Goal: Task Accomplishment & Management: Manage account settings

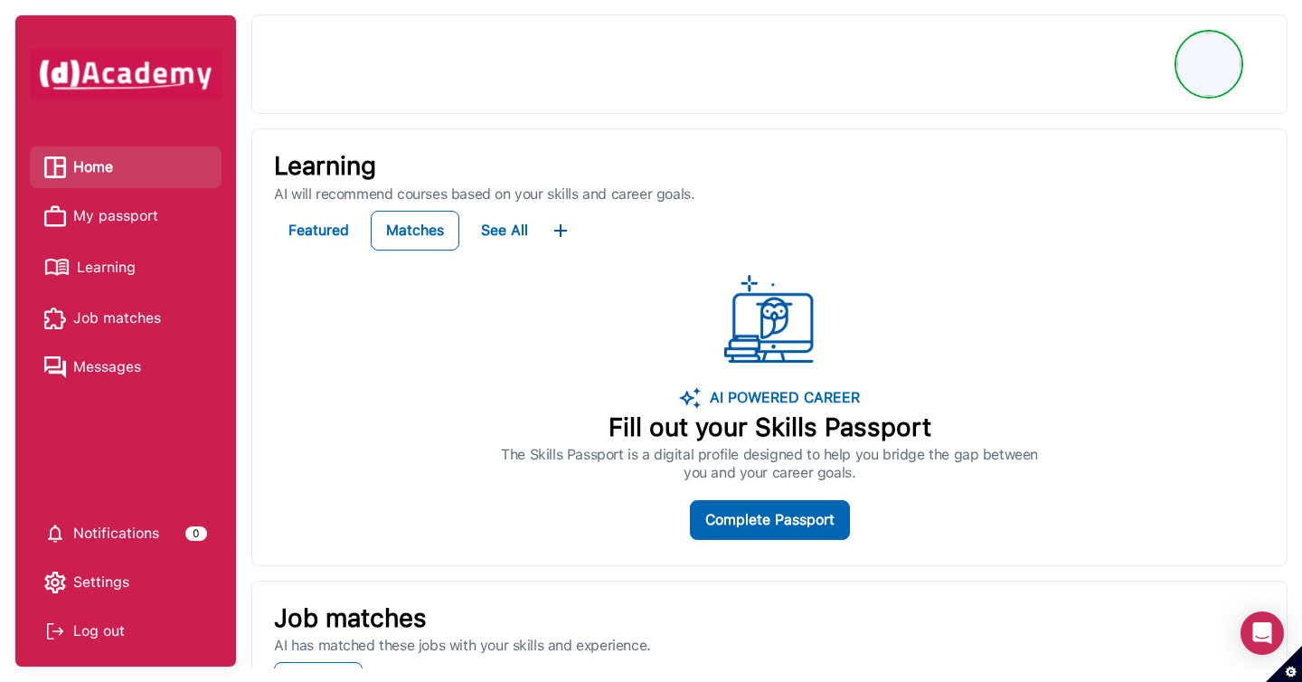
click at [122, 275] on span "Learning" at bounding box center [106, 267] width 59 height 27
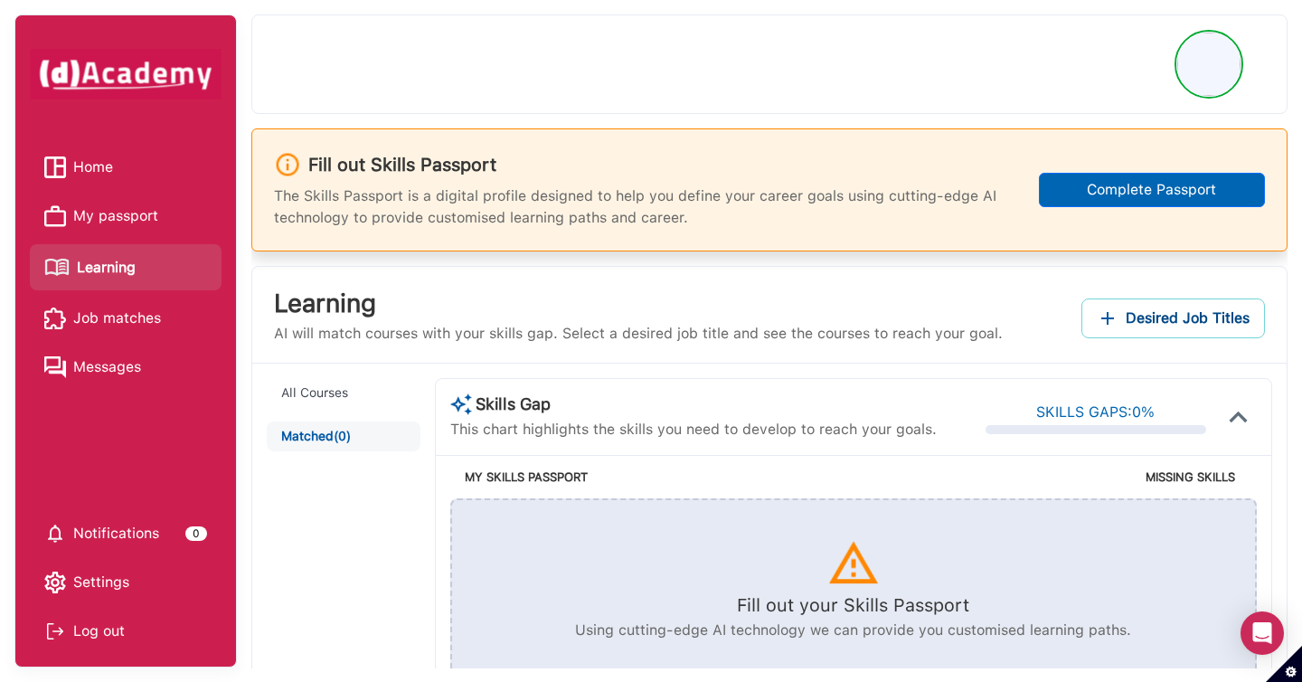
click at [1196, 316] on span "Desired Job Titles" at bounding box center [1188, 318] width 124 height 25
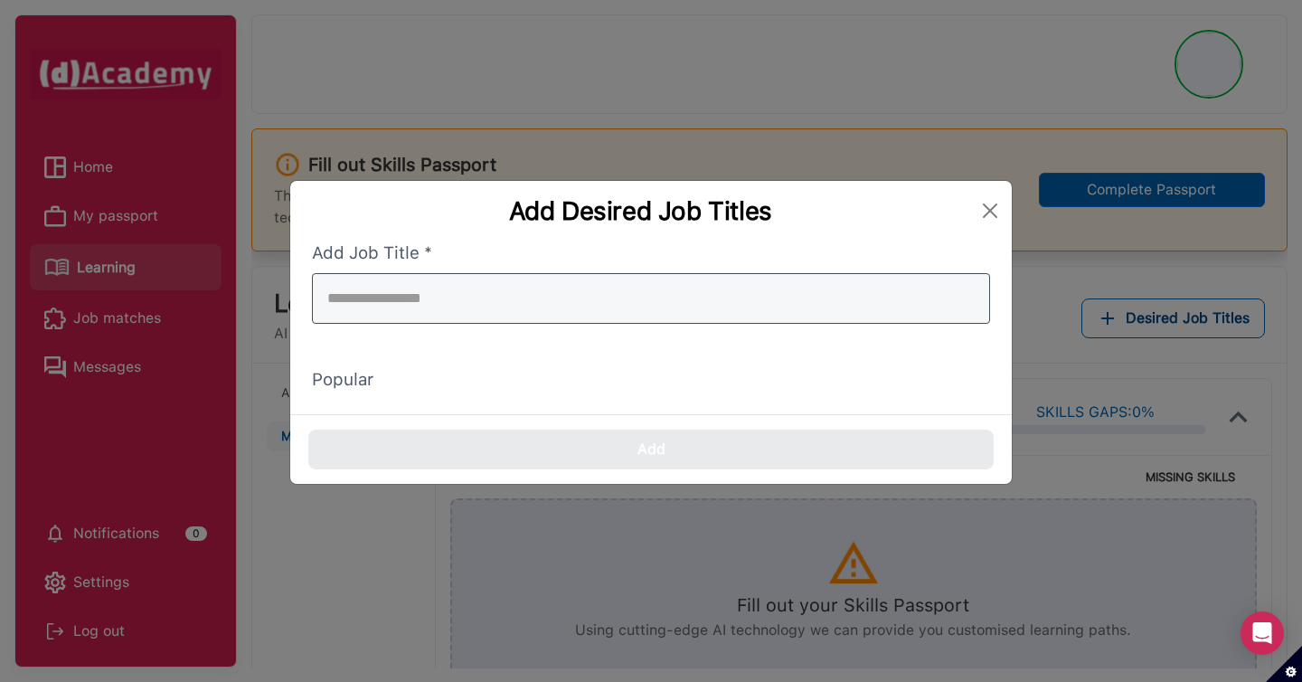
click at [835, 290] on input "search" at bounding box center [651, 298] width 678 height 51
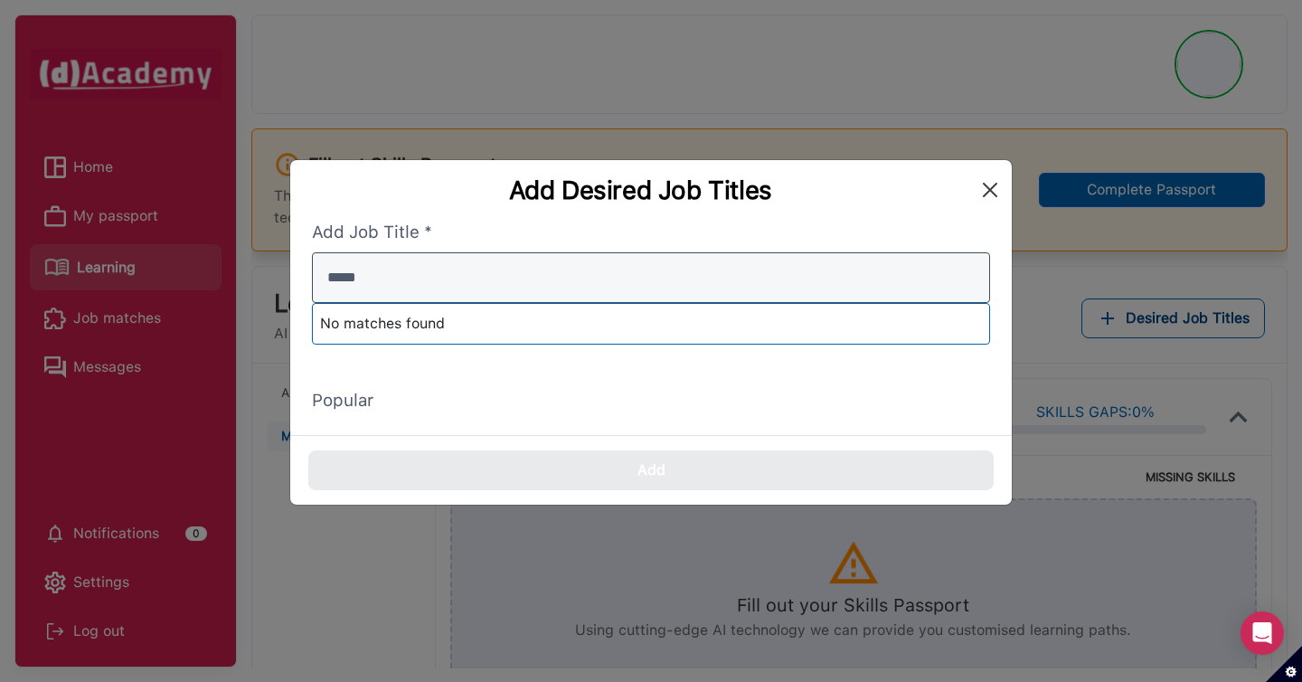
type input "*****"
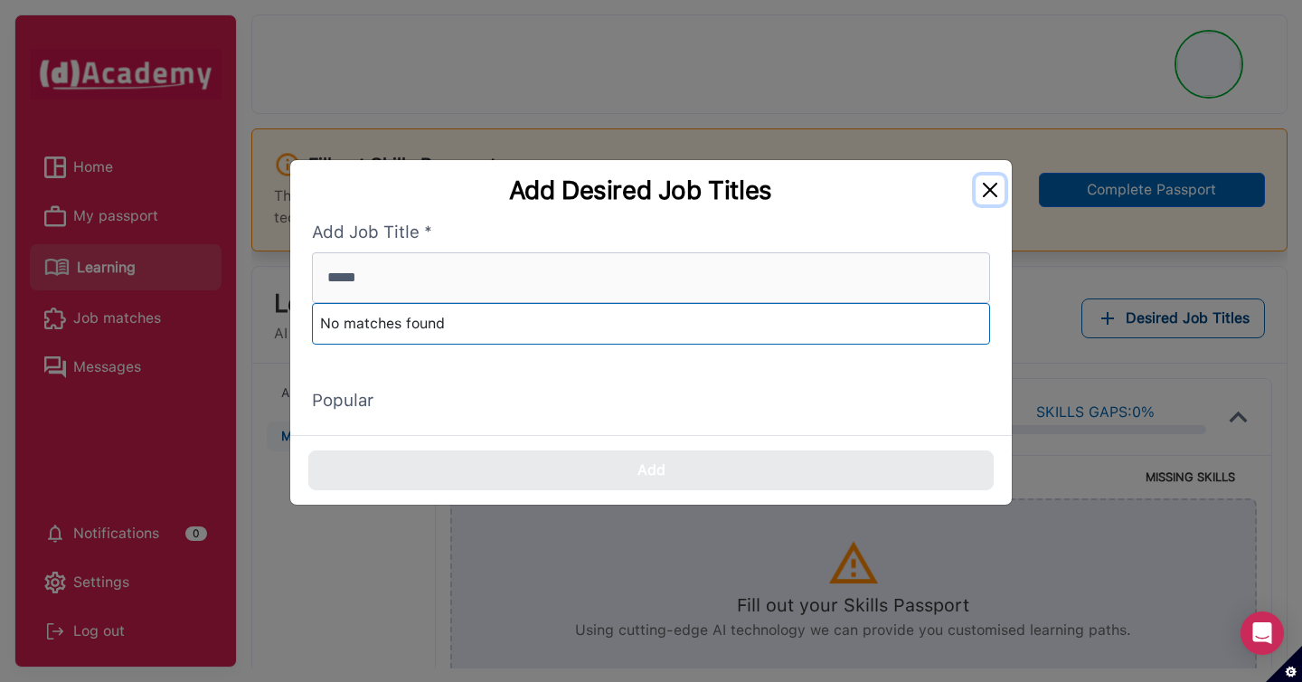
click at [980, 195] on div "Add Desired Job Titles" at bounding box center [651, 190] width 722 height 60
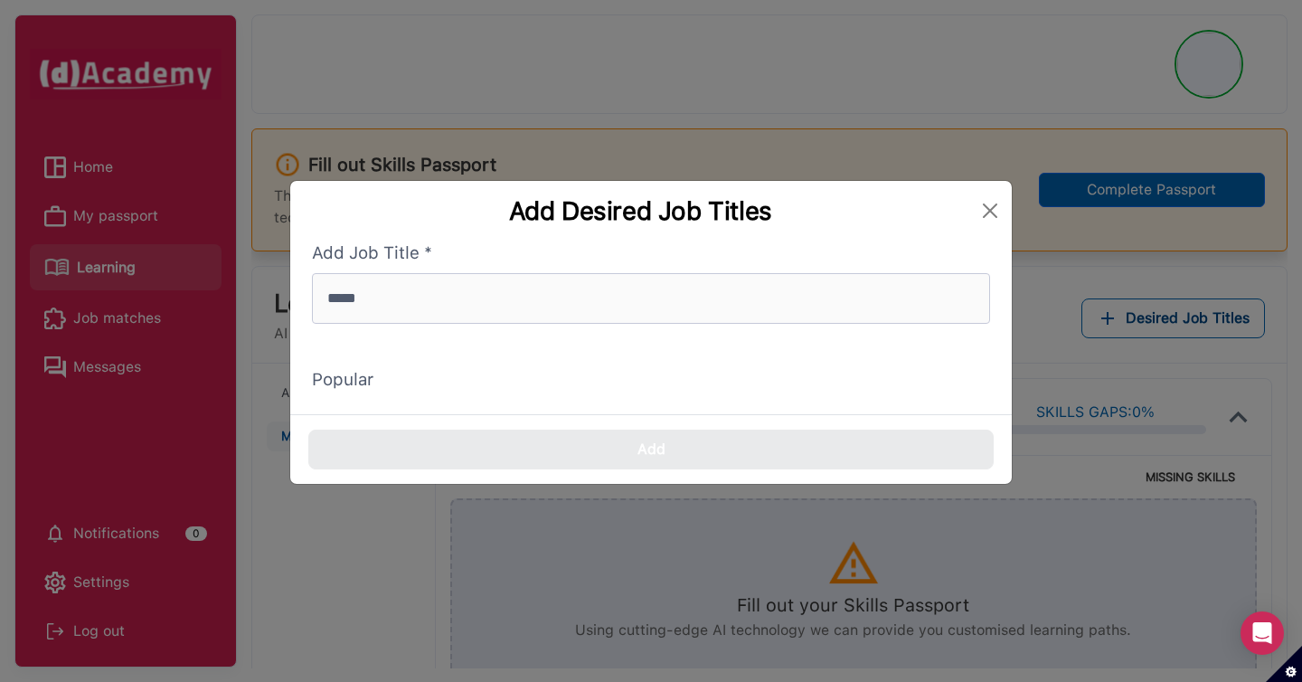
click at [995, 189] on div "Add Desired Job Titles" at bounding box center [651, 211] width 722 height 60
click at [985, 185] on div "Add Desired Job Titles" at bounding box center [651, 211] width 722 height 60
click at [985, 206] on button "Close" at bounding box center [990, 210] width 29 height 29
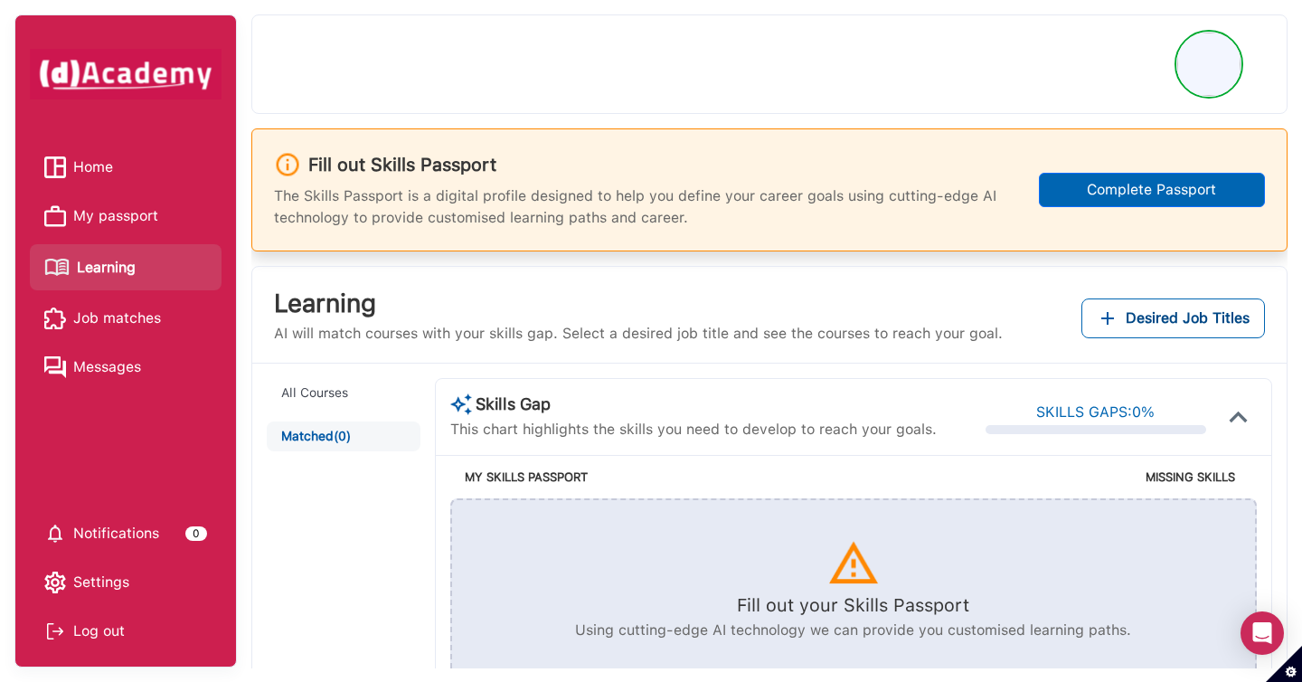
click at [102, 221] on span "My passport" at bounding box center [115, 216] width 85 height 27
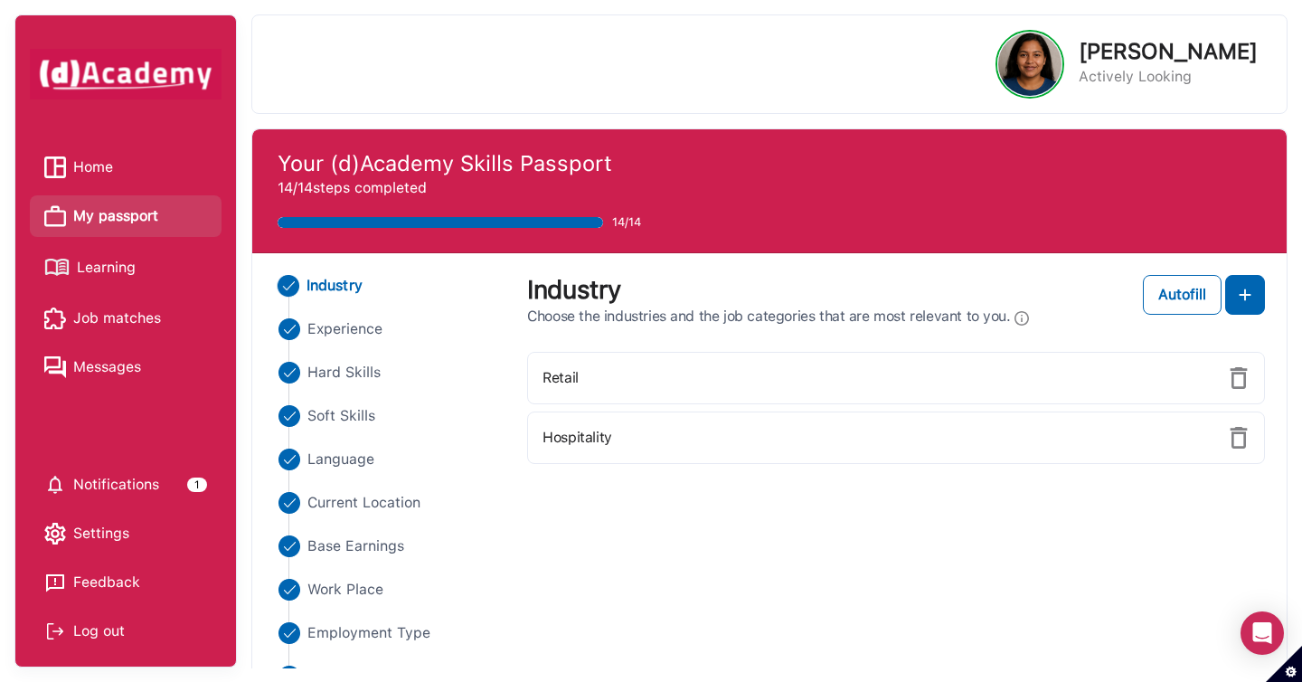
click at [132, 270] on span "Learning" at bounding box center [106, 267] width 59 height 27
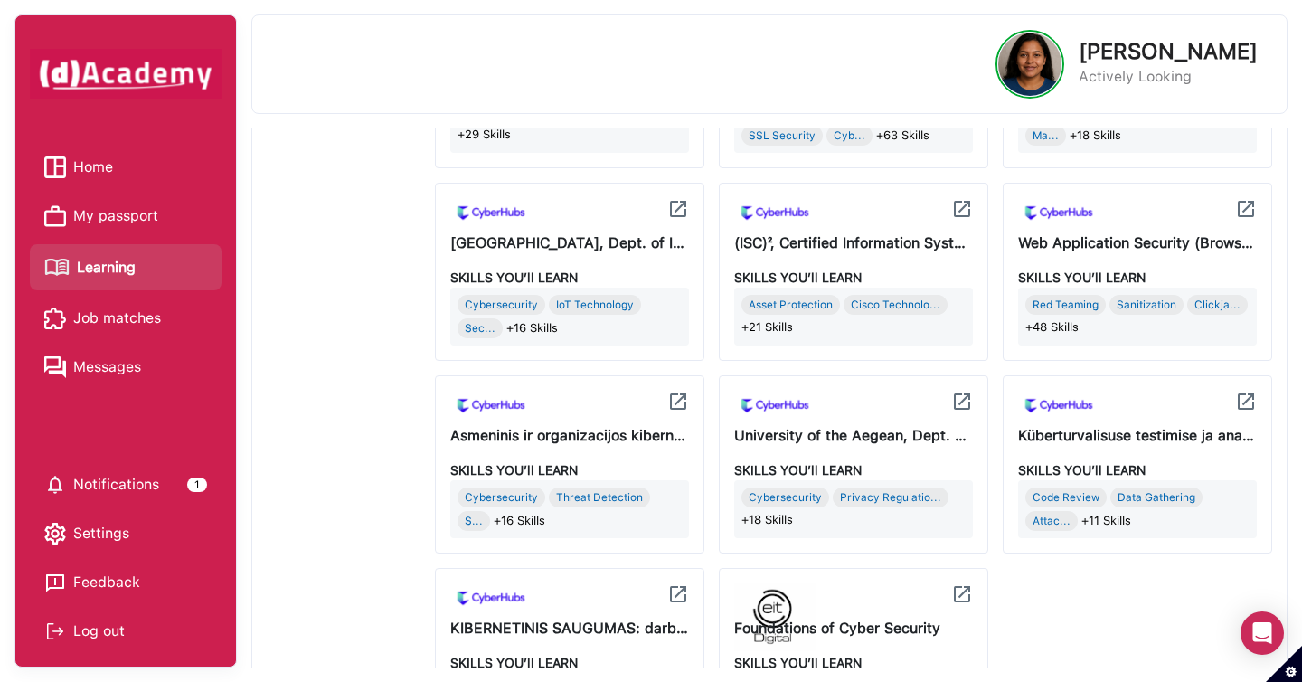
scroll to position [980, 0]
